Goal: Task Accomplishment & Management: Manage account settings

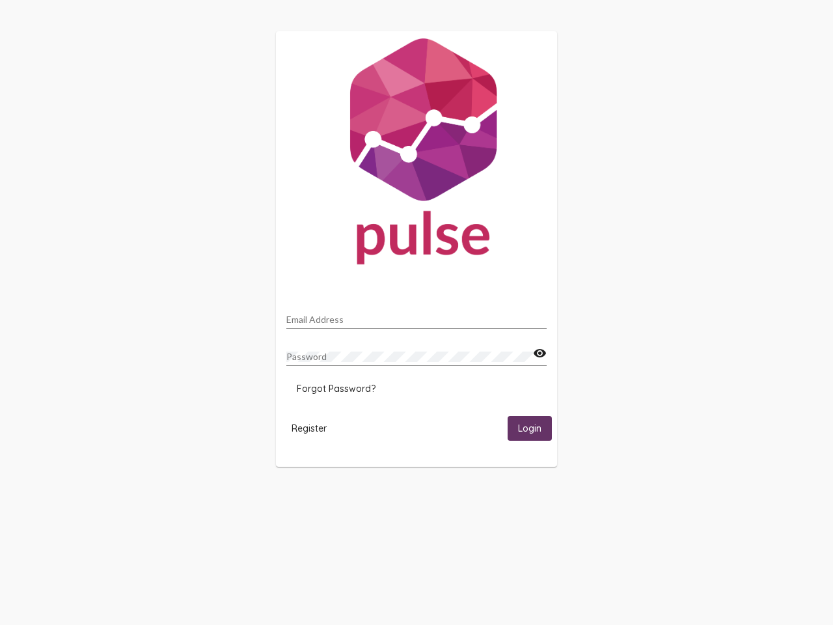
click at [416, 316] on input "Email Address" at bounding box center [416, 319] width 260 height 10
click at [539, 353] on mat-icon "visibility" at bounding box center [540, 353] width 14 height 16
click at [336, 388] on span "Forgot Password?" at bounding box center [336, 389] width 79 height 12
click at [309, 427] on span "Register" at bounding box center [308, 428] width 35 height 12
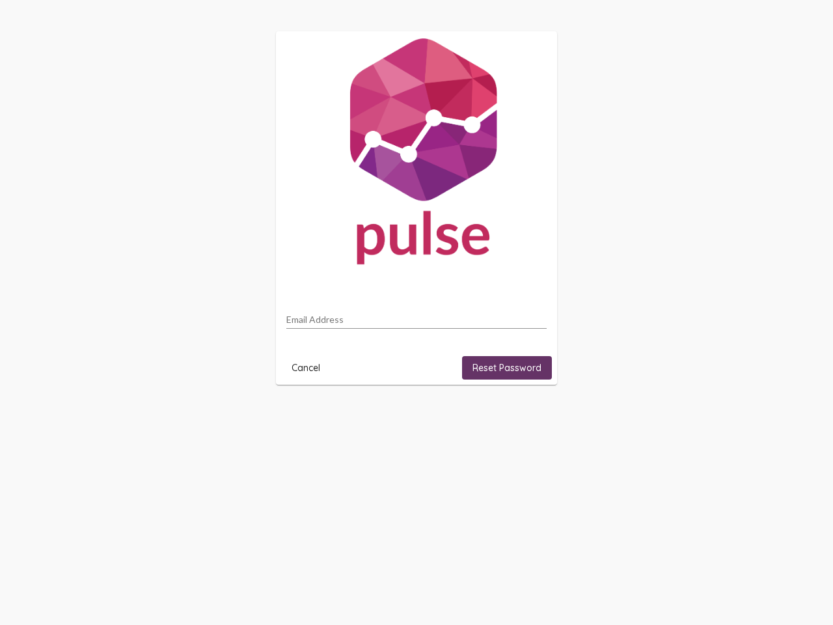
click at [530, 416] on html "Email Address Cancel Reset Password" at bounding box center [416, 208] width 833 height 416
